Goal: Task Accomplishment & Management: Manage account settings

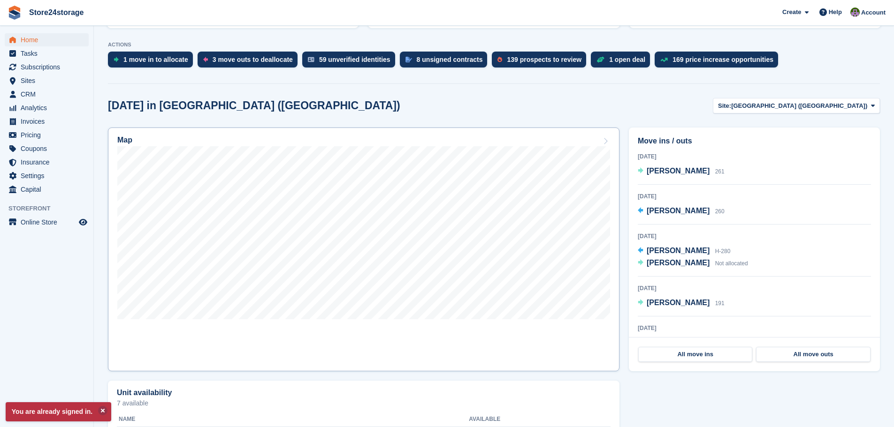
scroll to position [188, 0]
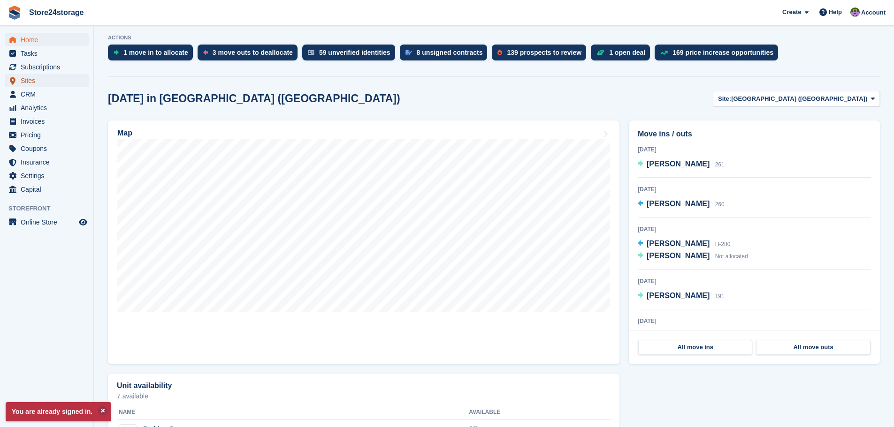
click at [43, 80] on span "Sites" at bounding box center [49, 80] width 56 height 13
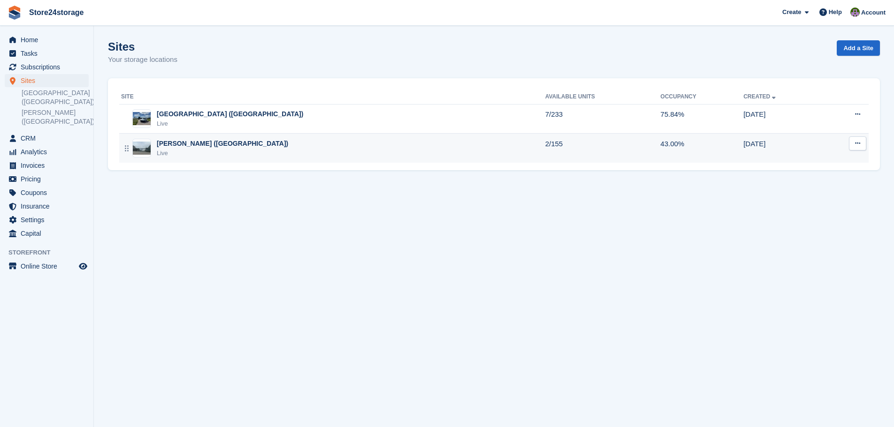
click at [340, 148] on div "[PERSON_NAME] ([GEOGRAPHIC_DATA]) Live" at bounding box center [333, 148] width 424 height 19
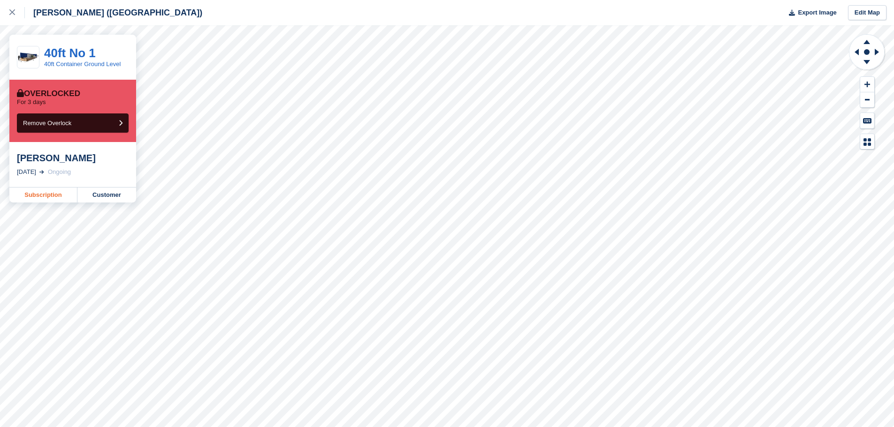
click at [40, 195] on link "Subscription" at bounding box center [43, 195] width 68 height 15
click at [48, 195] on link "Subscription" at bounding box center [43, 195] width 68 height 15
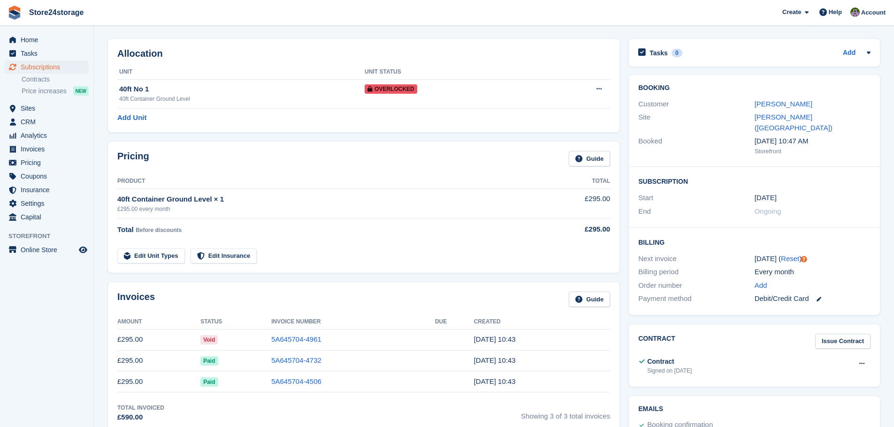
scroll to position [188, 0]
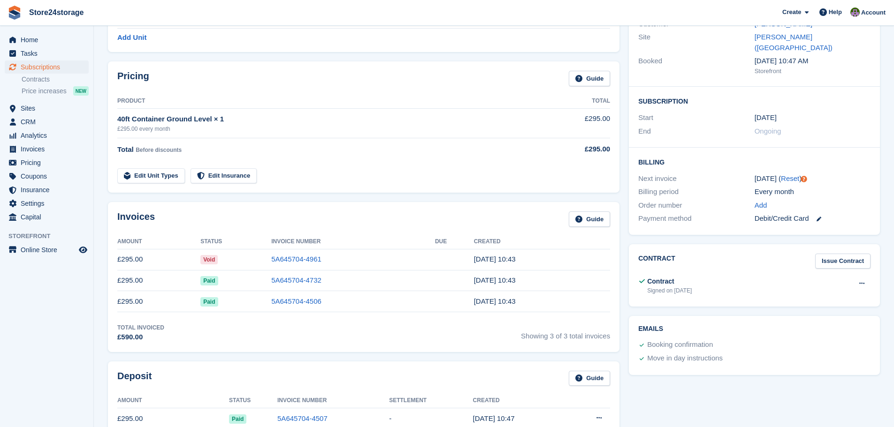
scroll to position [94, 0]
